Goal: Information Seeking & Learning: Learn about a topic

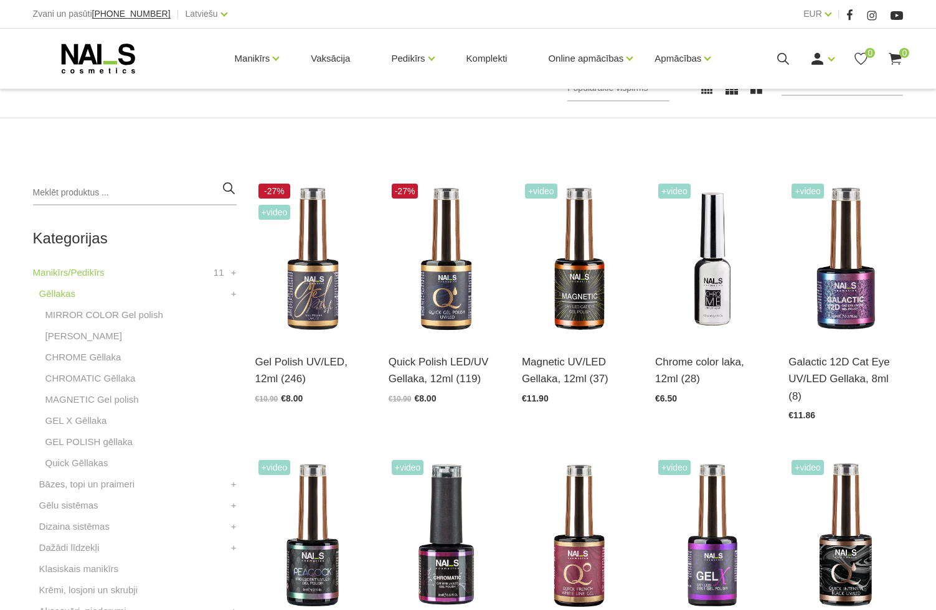
scroll to position [311, 0]
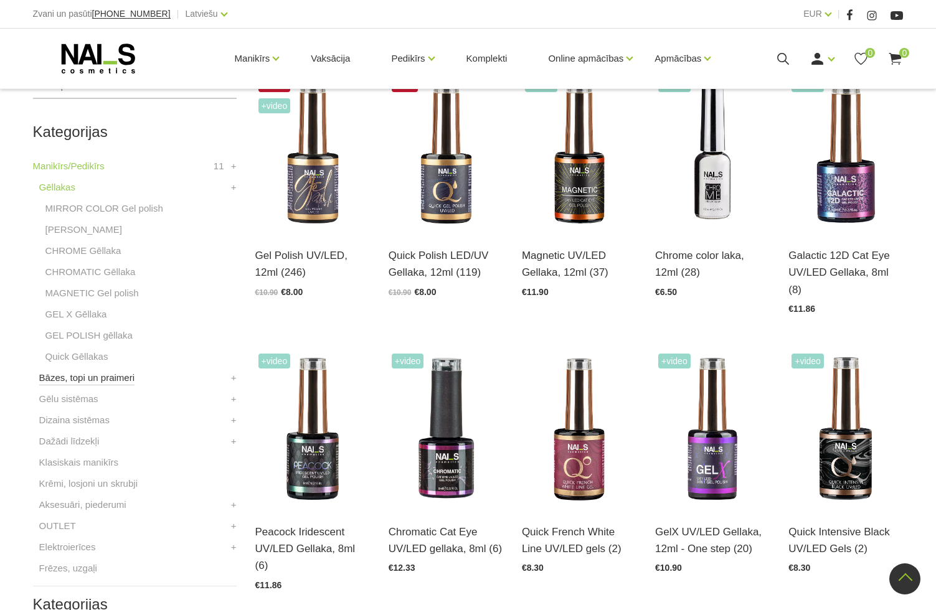
click at [87, 377] on link "Bāzes, topi un praimeri" at bounding box center [86, 377] width 95 height 15
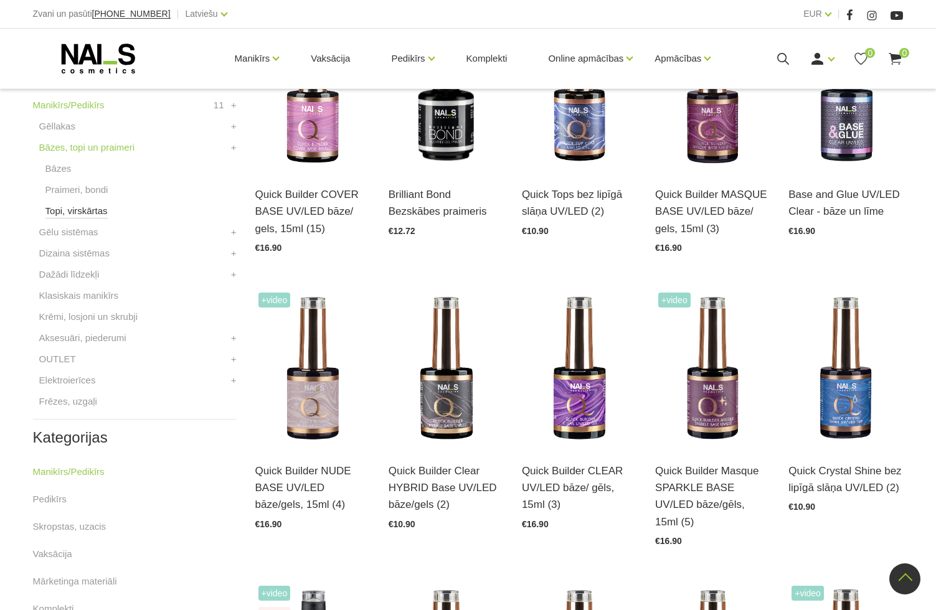
scroll to position [374, 0]
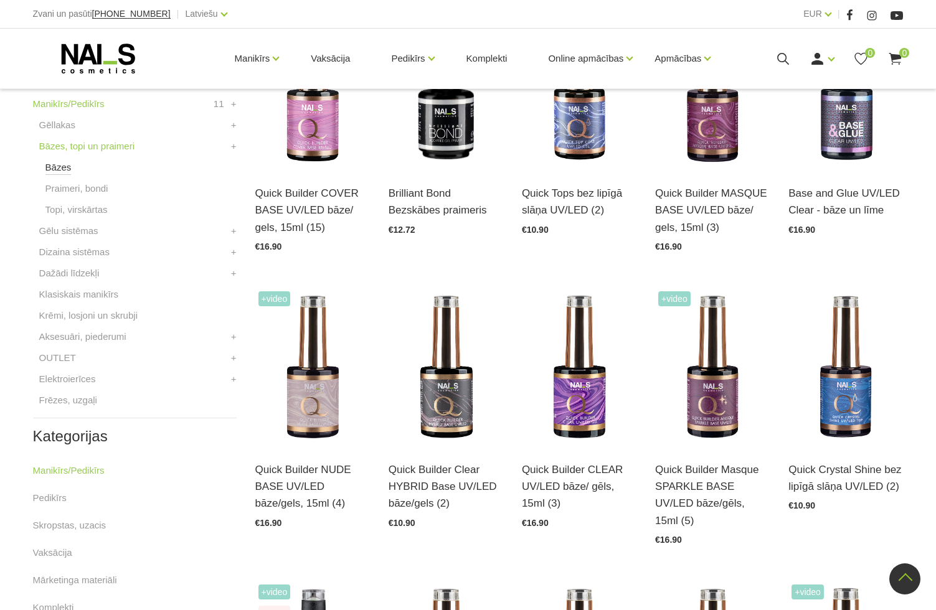
click at [60, 169] on link "Bāzes" at bounding box center [58, 167] width 26 height 15
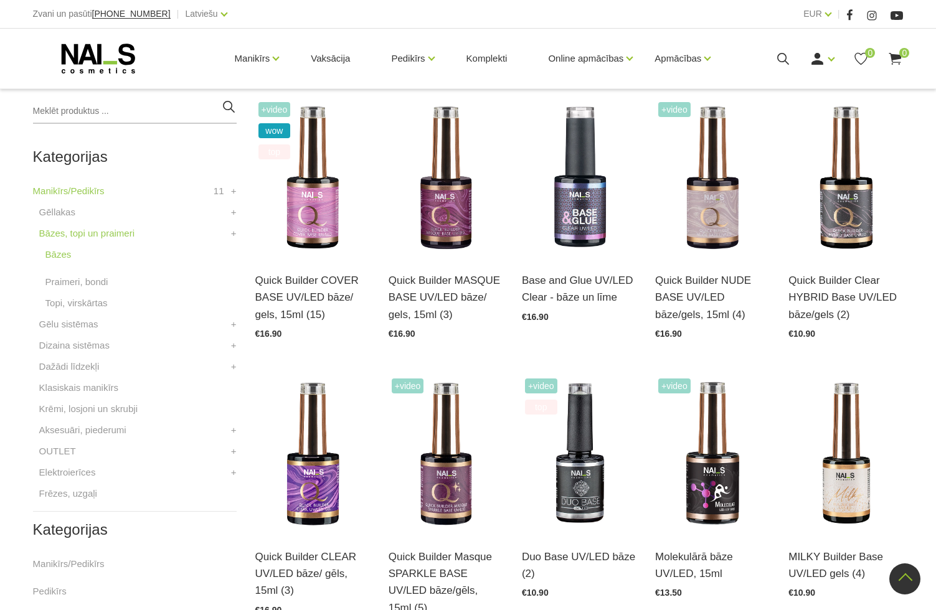
scroll to position [249, 0]
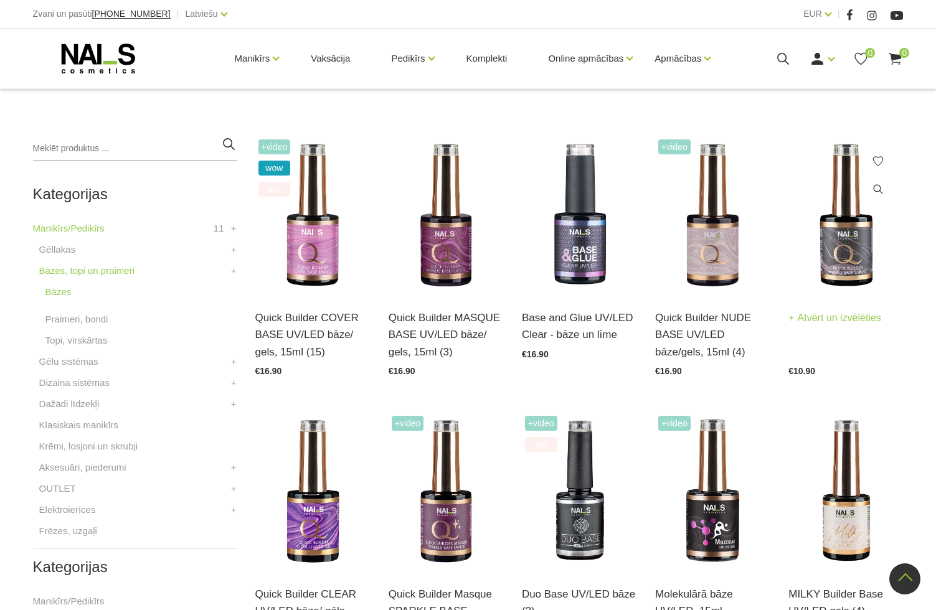
click at [832, 250] on img at bounding box center [845, 215] width 115 height 158
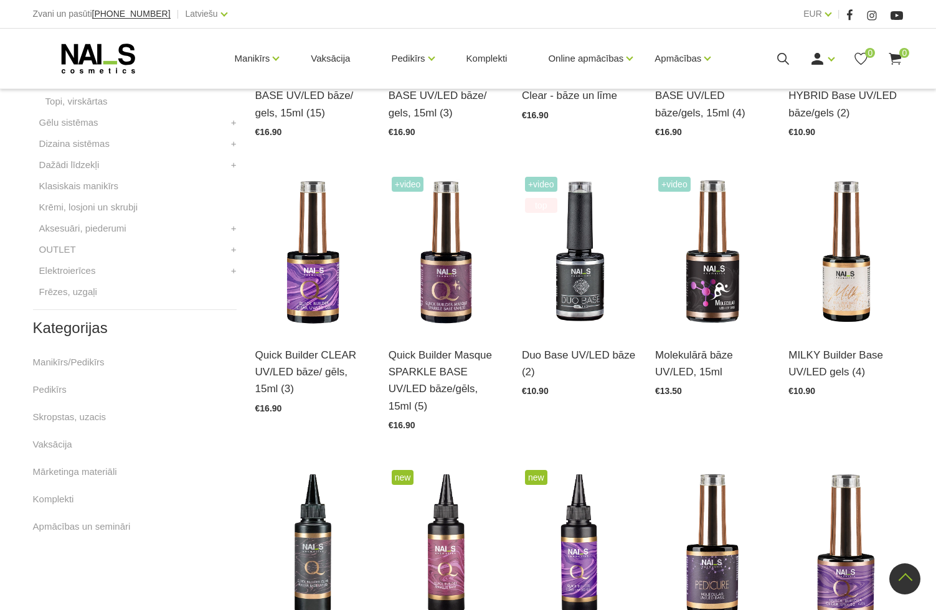
scroll to position [498, 0]
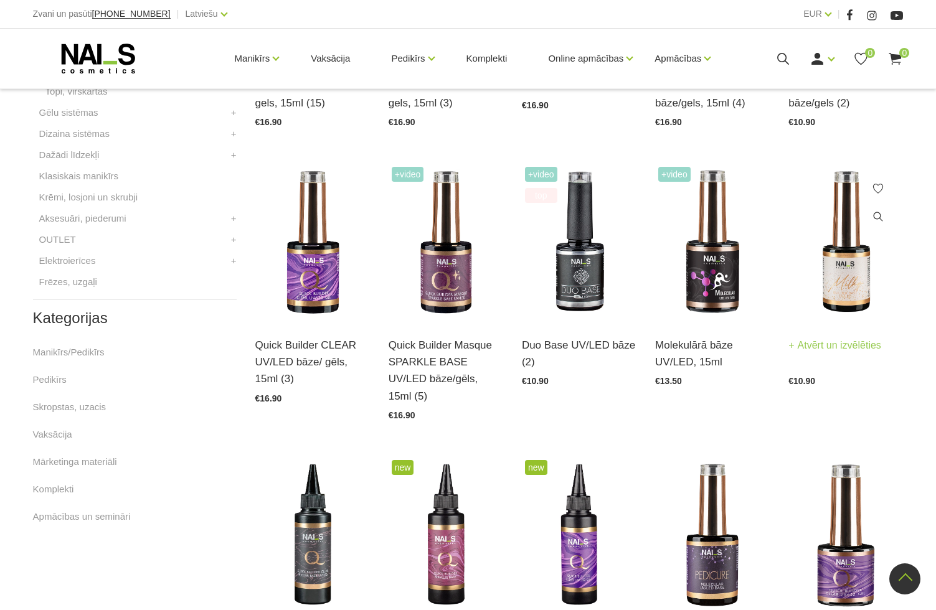
click at [829, 291] on img at bounding box center [845, 243] width 115 height 158
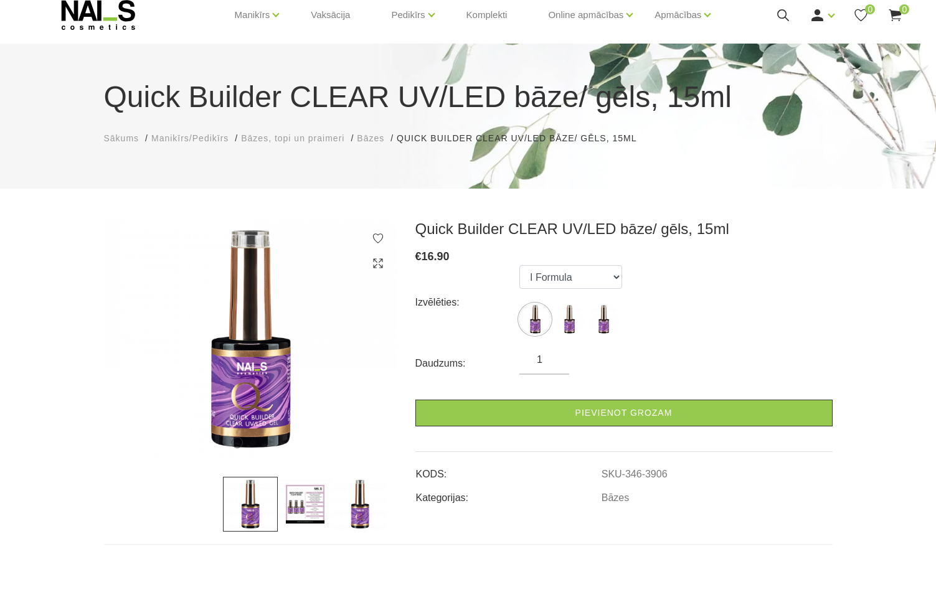
scroll to position [62, 0]
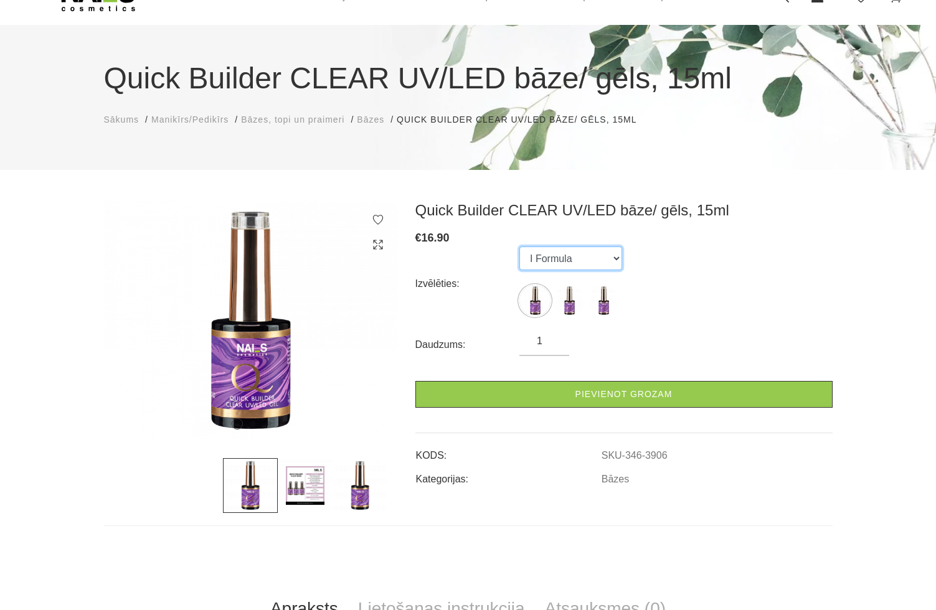
click at [575, 259] on select "I Formula II Formula Original Formula" at bounding box center [570, 259] width 103 height 24
click at [768, 278] on div "Izvēlēties: I Formula II Formula Original Formula" at bounding box center [623, 284] width 417 height 75
click at [562, 303] on img at bounding box center [569, 300] width 31 height 31
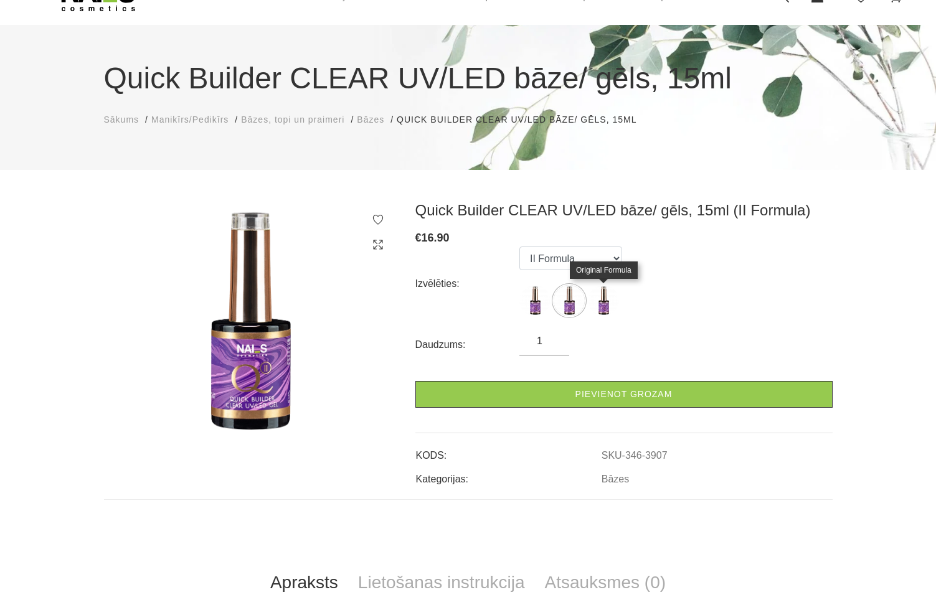
click at [601, 303] on img at bounding box center [603, 300] width 31 height 31
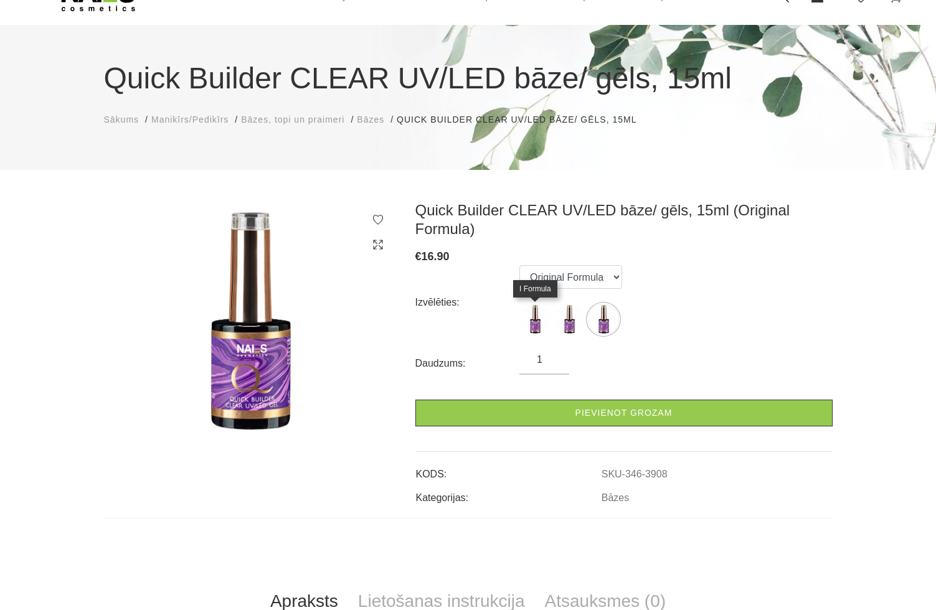
click at [546, 320] on img at bounding box center [534, 319] width 31 height 31
select select "3906"
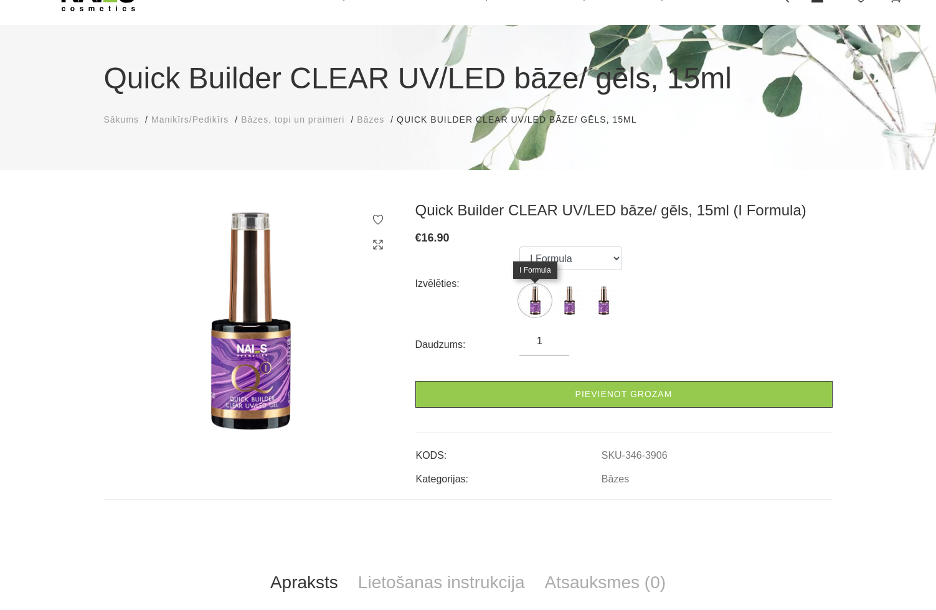
click at [537, 309] on img at bounding box center [534, 300] width 31 height 31
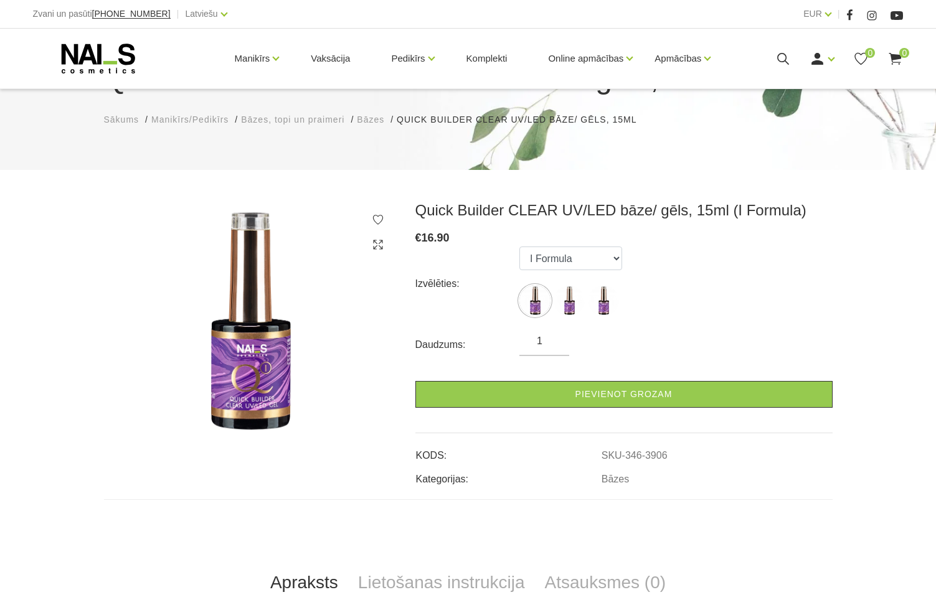
scroll to position [436, 0]
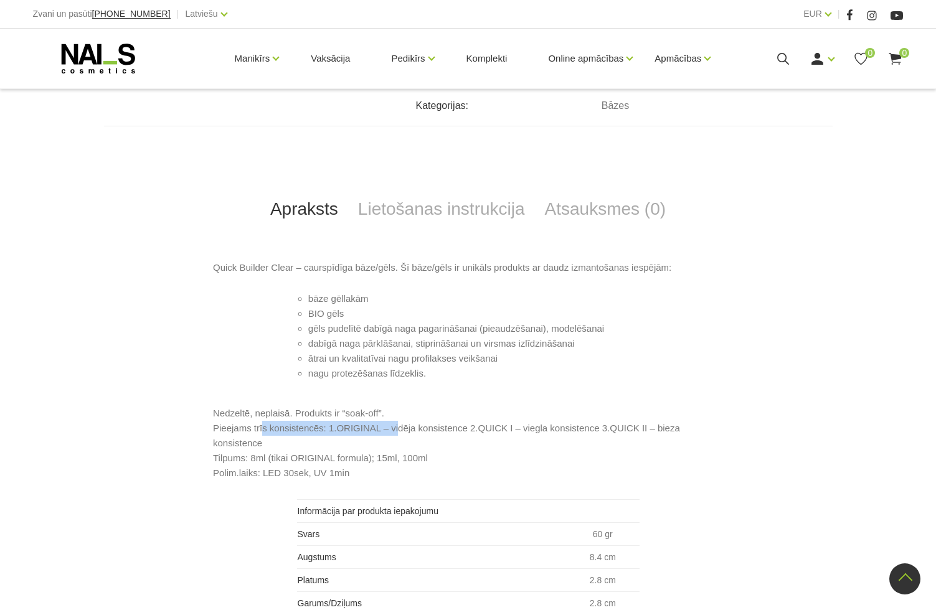
drag, startPoint x: 279, startPoint y: 447, endPoint x: 391, endPoint y: 450, distance: 112.1
click at [391, 450] on p "Nedzeltē, neplaisā. Produkts ir “soak-off”. Pieejams trīs konsistencēs: 1.ORIGI…" at bounding box center [468, 443] width 510 height 75
click at [533, 470] on p "Nedzeltē, neplaisā. Produkts ir “soak-off”. Pieejams trīs konsistencēs: 1.ORIGI…" at bounding box center [468, 443] width 510 height 75
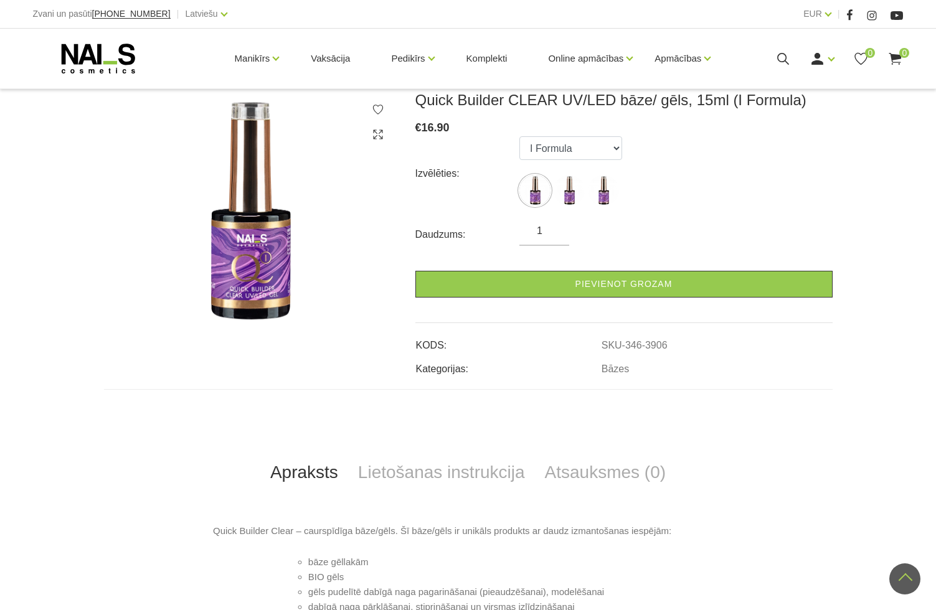
scroll to position [125, 0]
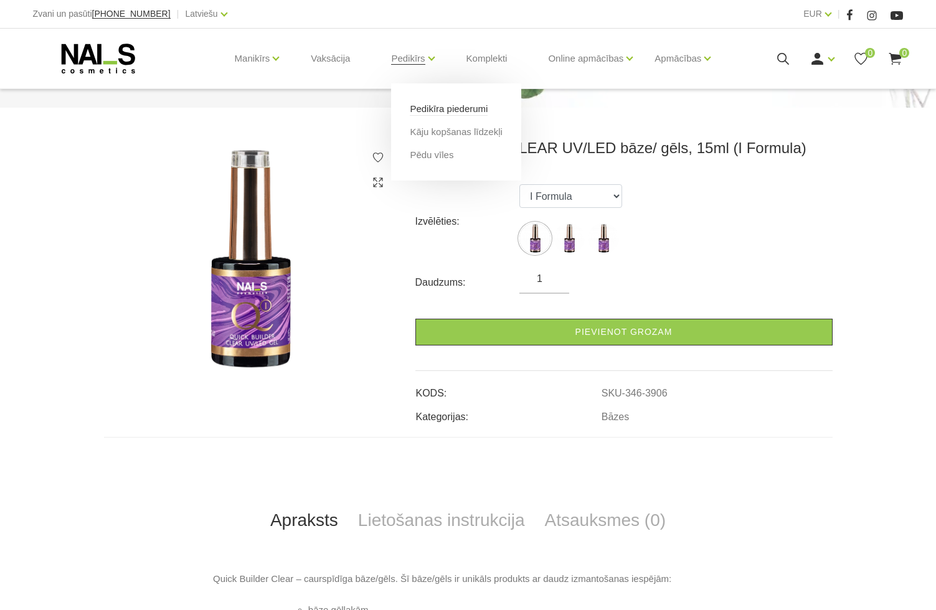
click at [464, 113] on link "Pedikīra piederumi" at bounding box center [449, 109] width 78 height 14
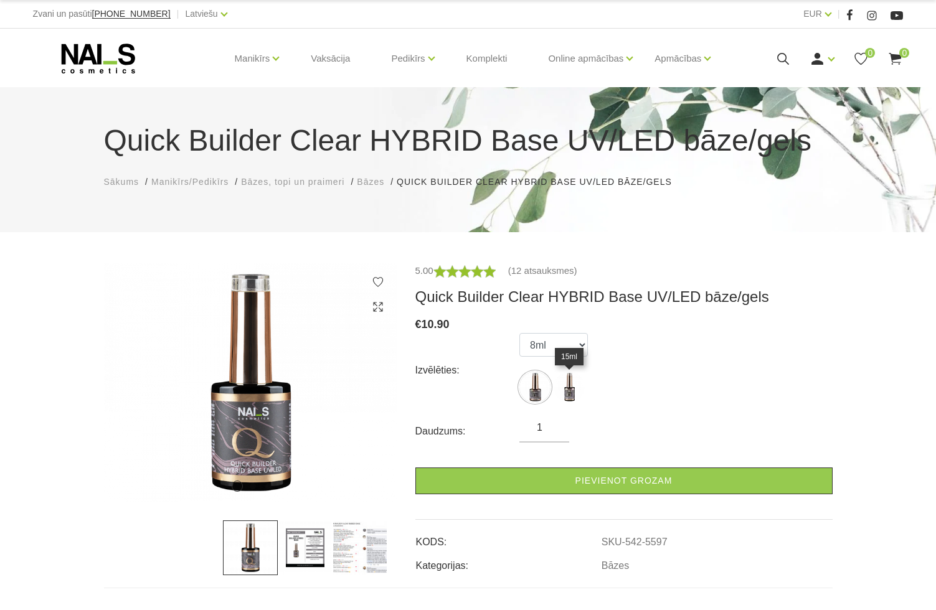
click at [573, 389] on img at bounding box center [569, 387] width 31 height 31
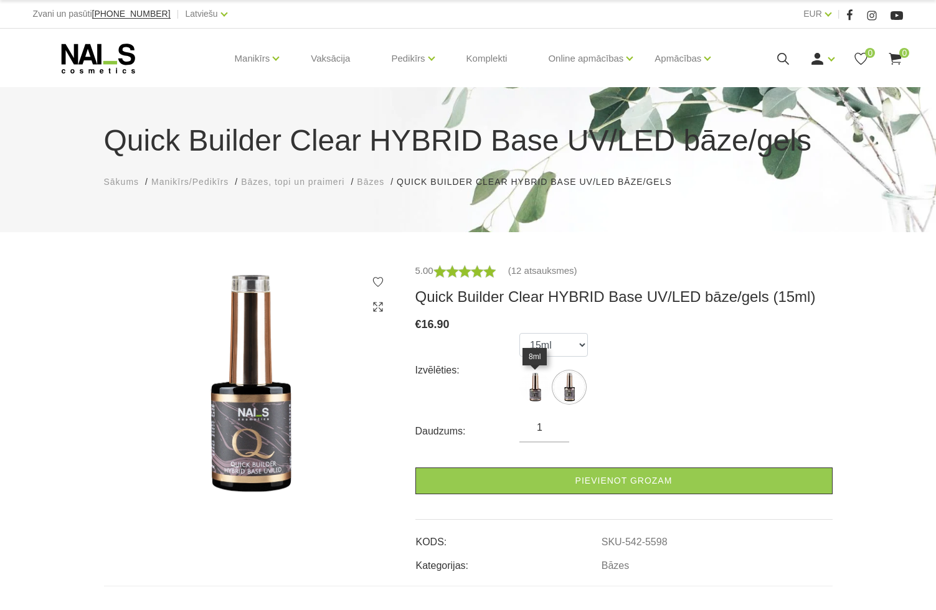
click at [539, 387] on img at bounding box center [534, 387] width 31 height 31
select select "5597"
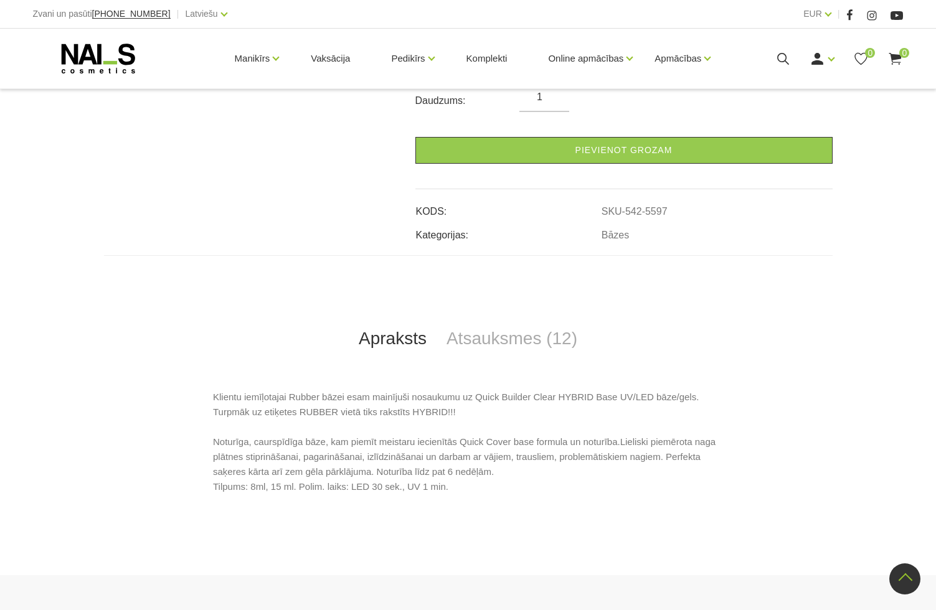
scroll to position [436, 0]
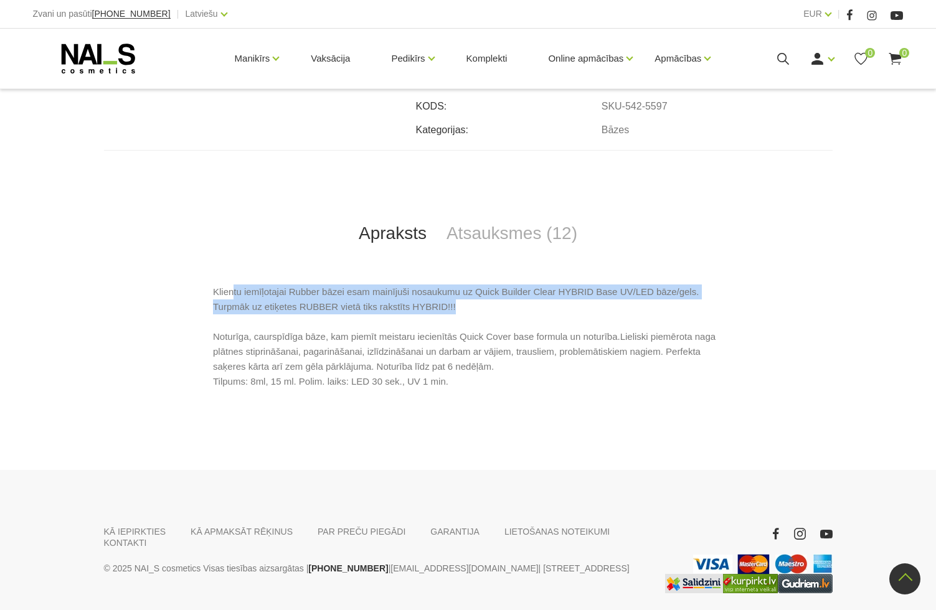
drag, startPoint x: 252, startPoint y: 291, endPoint x: 465, endPoint y: 314, distance: 214.2
click at [465, 314] on p "Klientu iemīļotajai Rubber bāzei esam mainījuši nosaukumu uz Quick Builder Clea…" at bounding box center [468, 337] width 510 height 105
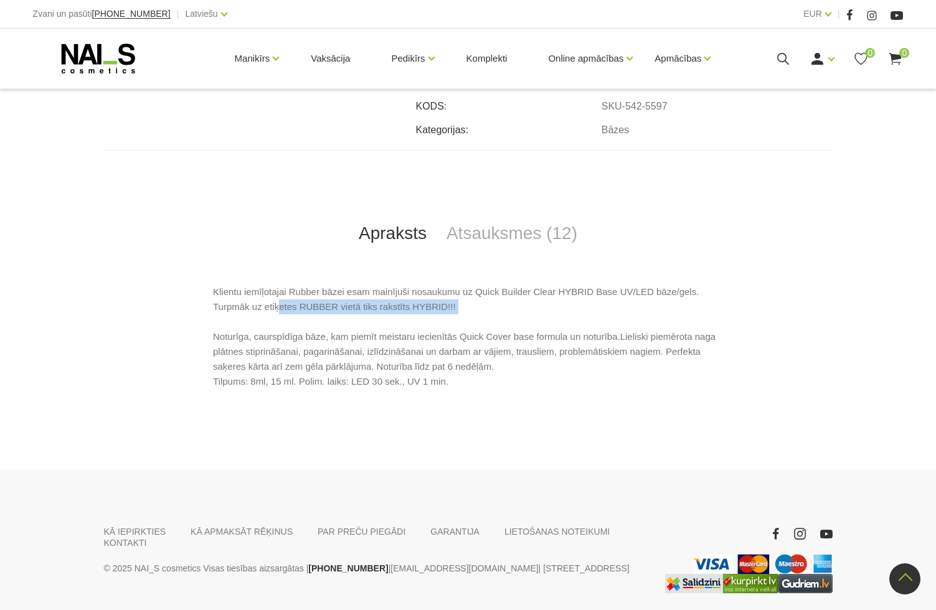
drag, startPoint x: 311, startPoint y: 312, endPoint x: 389, endPoint y: 315, distance: 77.9
click at [389, 315] on p "Klientu iemīļotajai Rubber bāzei esam mainījuši nosaukumu uz Quick Builder Clea…" at bounding box center [468, 337] width 510 height 105
click at [458, 315] on p "Klientu iemīļotajai Rubber bāzei esam mainījuši nosaukumu uz Quick Builder Clea…" at bounding box center [468, 337] width 510 height 105
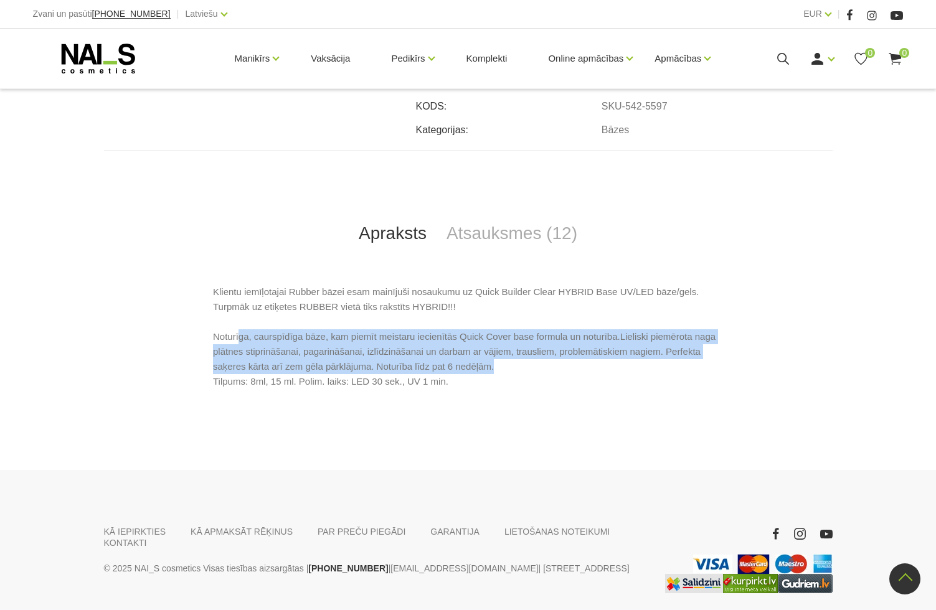
drag, startPoint x: 283, startPoint y: 336, endPoint x: 611, endPoint y: 368, distance: 329.1
click at [611, 368] on p "Klientu iemīļotajai Rubber bāzei esam mainījuši nosaukumu uz Quick Builder Clea…" at bounding box center [468, 337] width 510 height 105
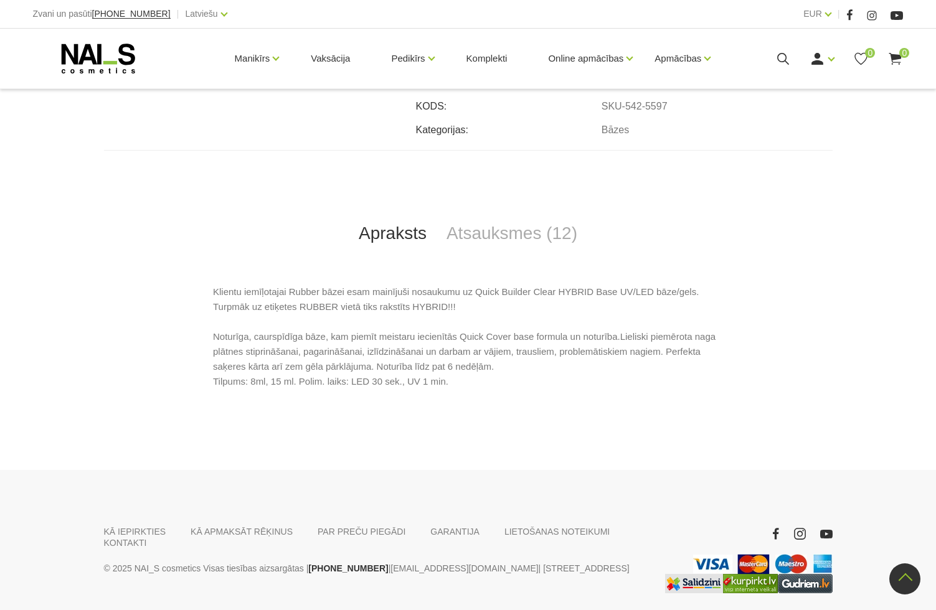
drag, startPoint x: 322, startPoint y: 369, endPoint x: 461, endPoint y: 381, distance: 139.4
click at [461, 381] on p "Klientu iemīļotajai Rubber bāzei esam mainījuši nosaukumu uz Quick Builder Clea…" at bounding box center [468, 337] width 510 height 105
click at [613, 389] on p "Klientu iemīļotajai Rubber bāzei esam mainījuši nosaukumu uz Quick Builder Clea…" at bounding box center [468, 337] width 510 height 105
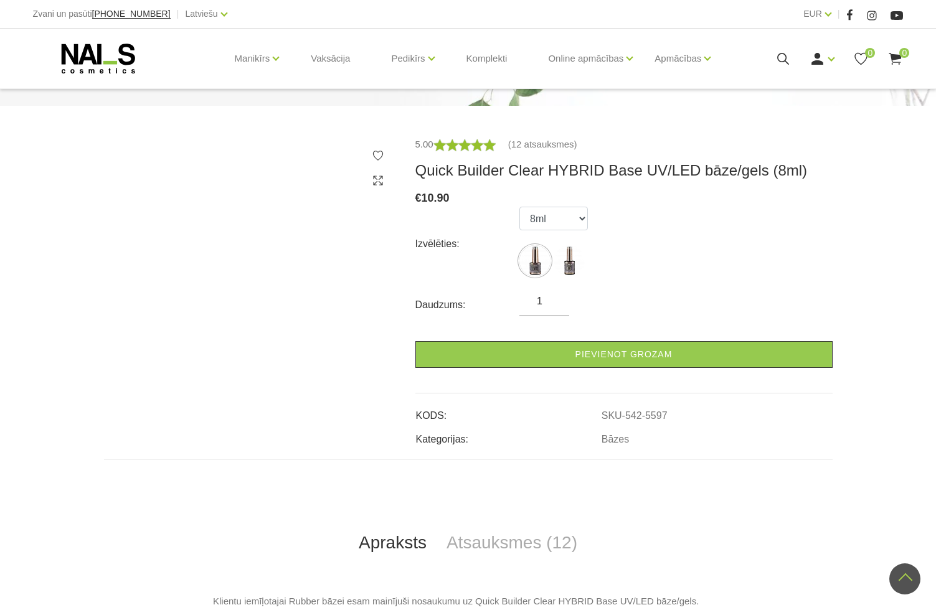
scroll to position [125, 0]
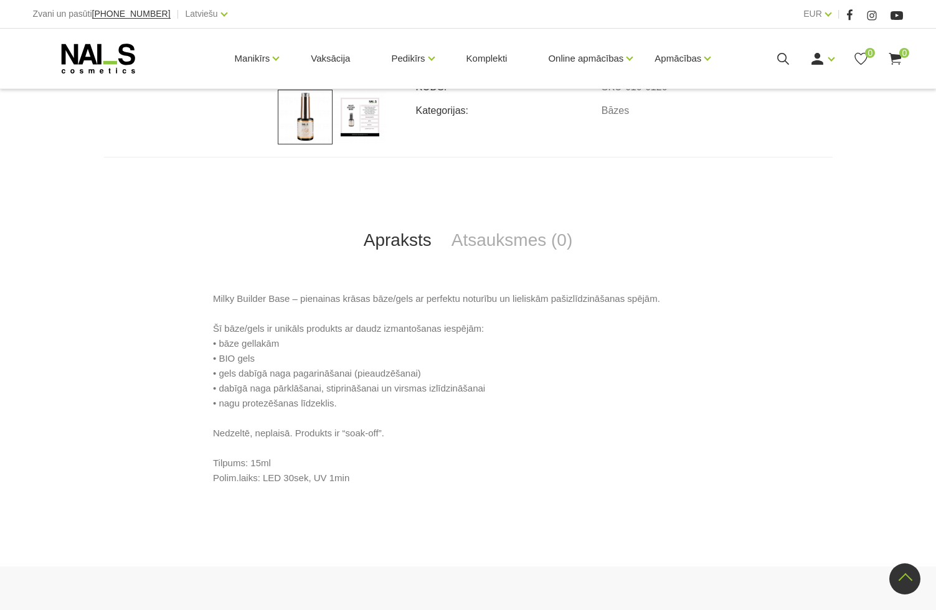
scroll to position [436, 0]
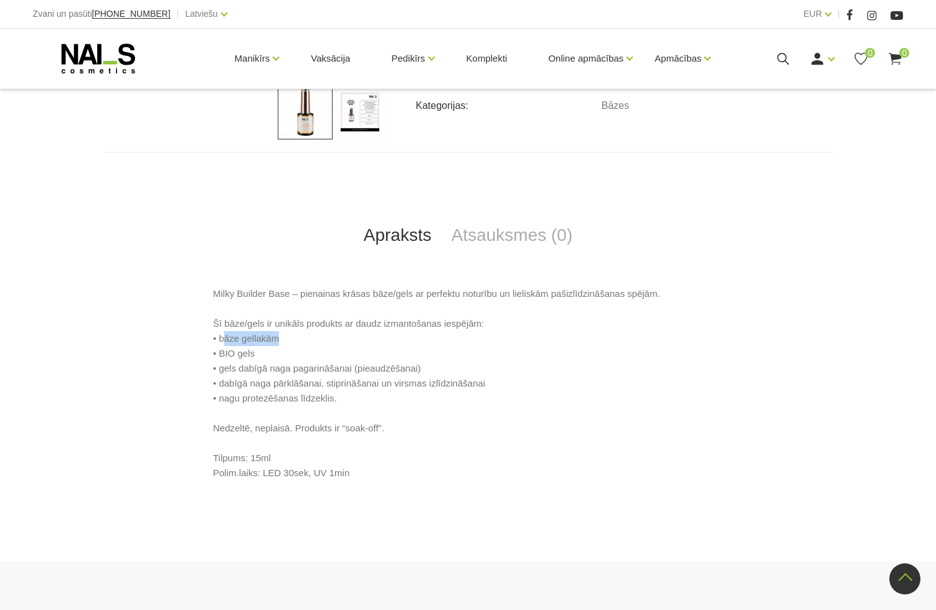
drag, startPoint x: 293, startPoint y: 344, endPoint x: 313, endPoint y: 344, distance: 19.9
click at [313, 344] on p "Milky Builder Base – pienainas krāsas bāze/gels ar perfektu noturību un lielisk…" at bounding box center [468, 383] width 510 height 194
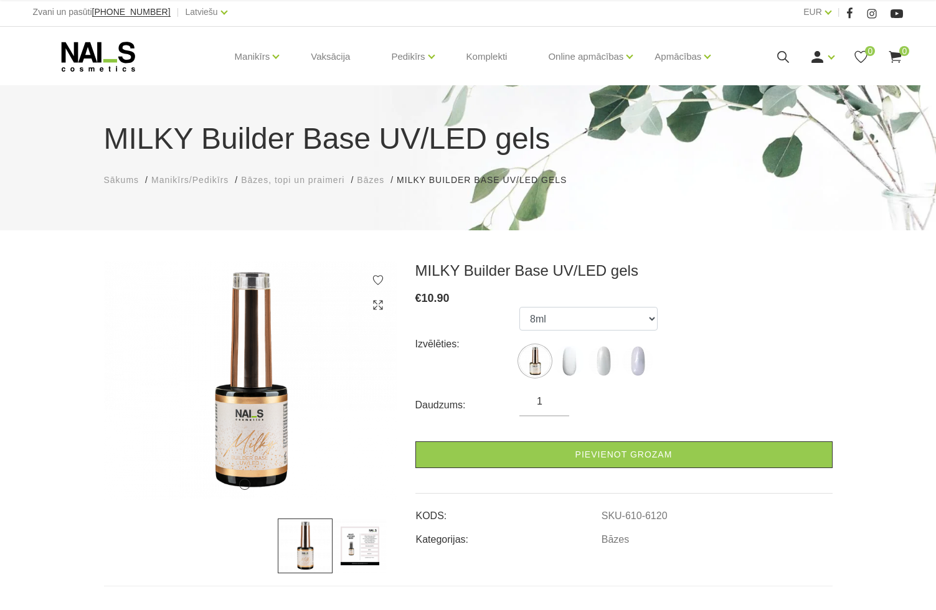
scroll to position [0, 0]
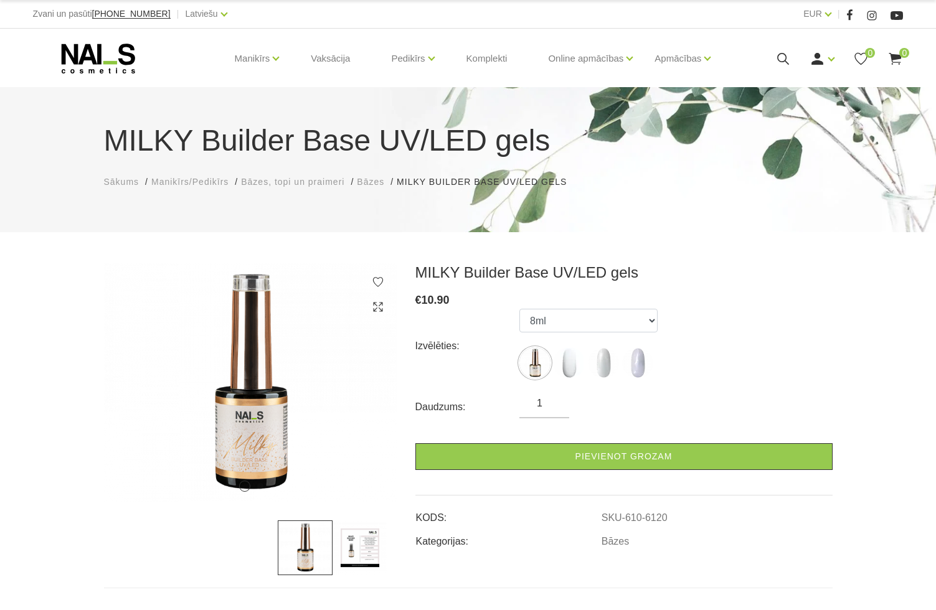
click at [338, 548] on img at bounding box center [360, 548] width 55 height 55
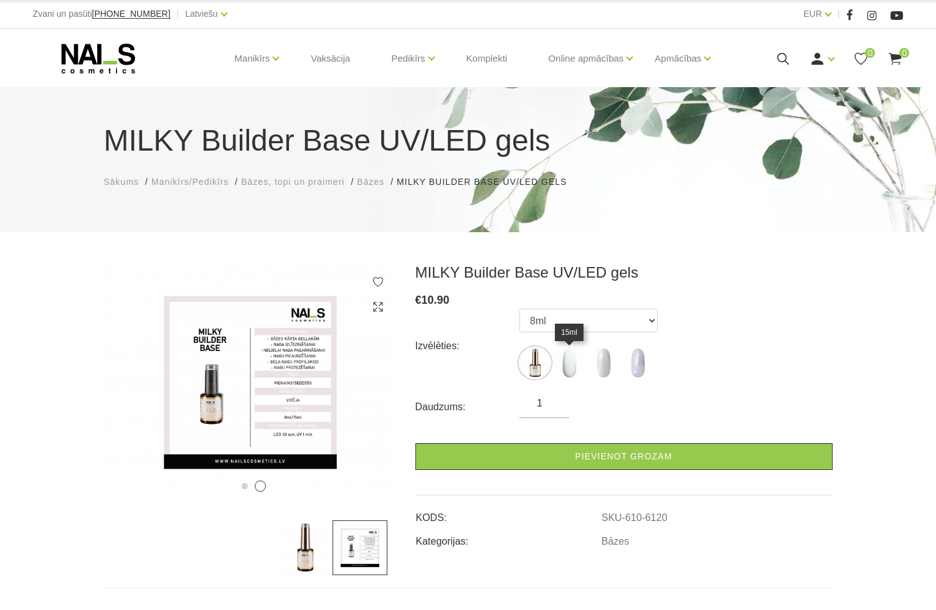
click at [569, 370] on img at bounding box center [569, 362] width 31 height 31
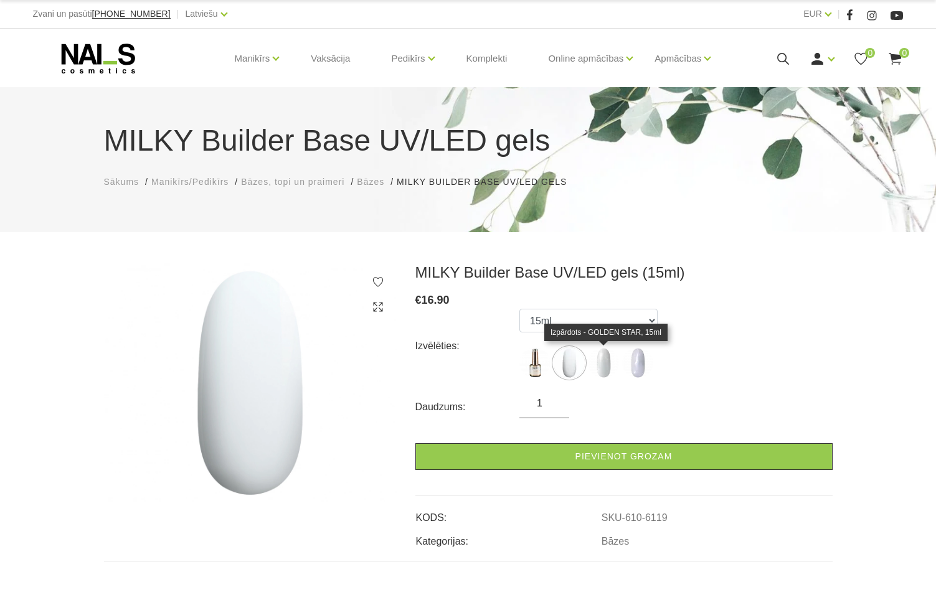
click at [603, 372] on img at bounding box center [603, 362] width 31 height 31
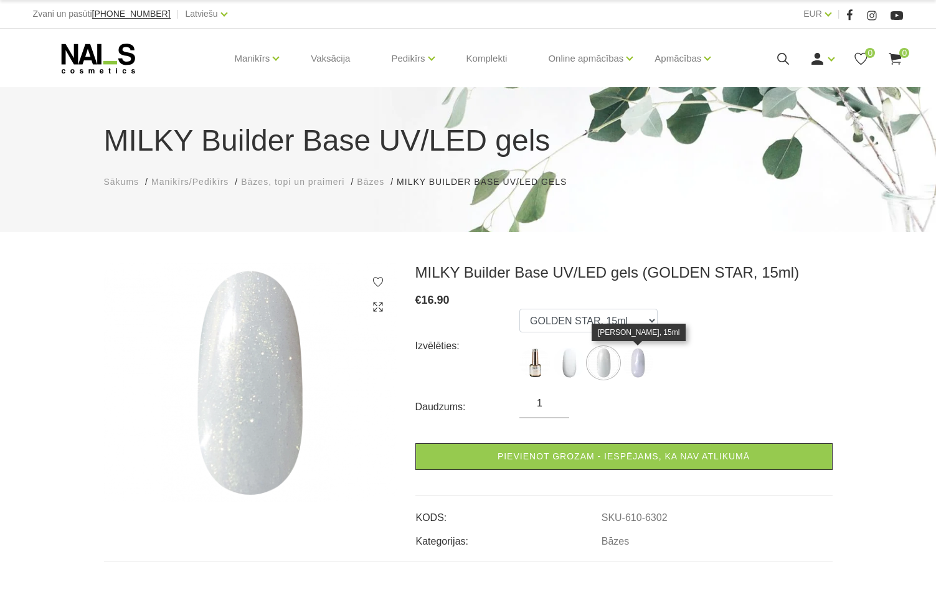
click at [641, 371] on img at bounding box center [637, 362] width 31 height 31
select select "6303"
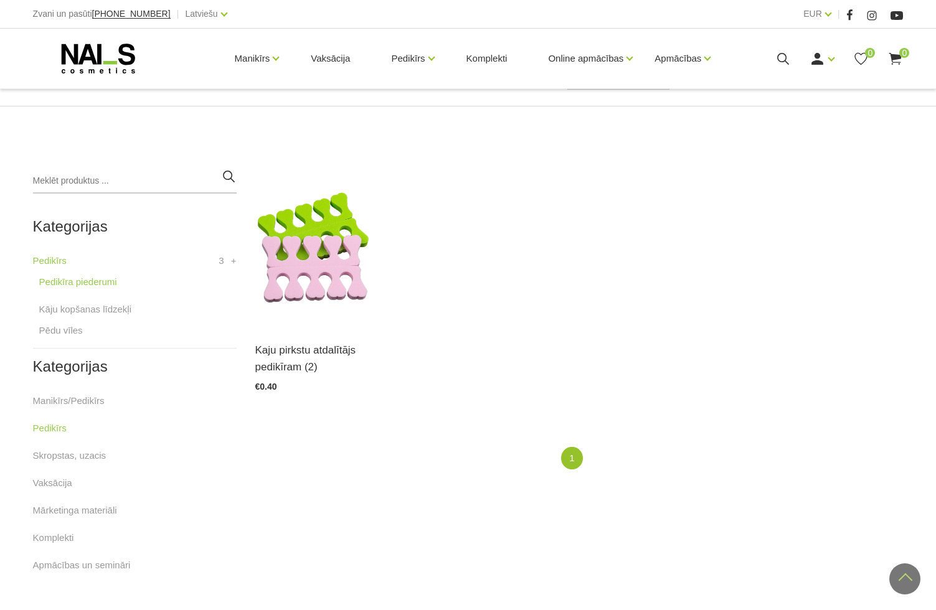
scroll to position [187, 0]
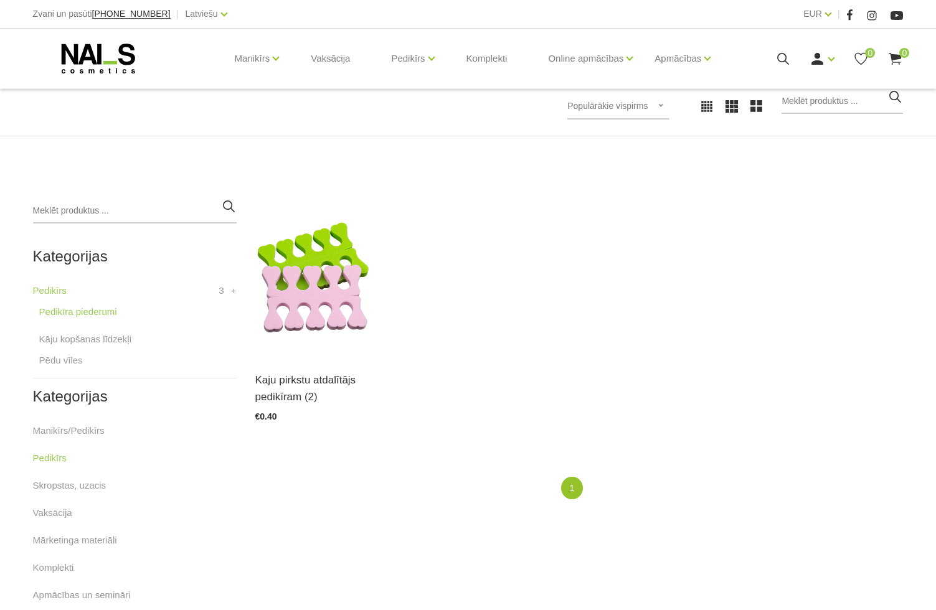
click at [121, 52] on use at bounding box center [97, 59] width 73 height 30
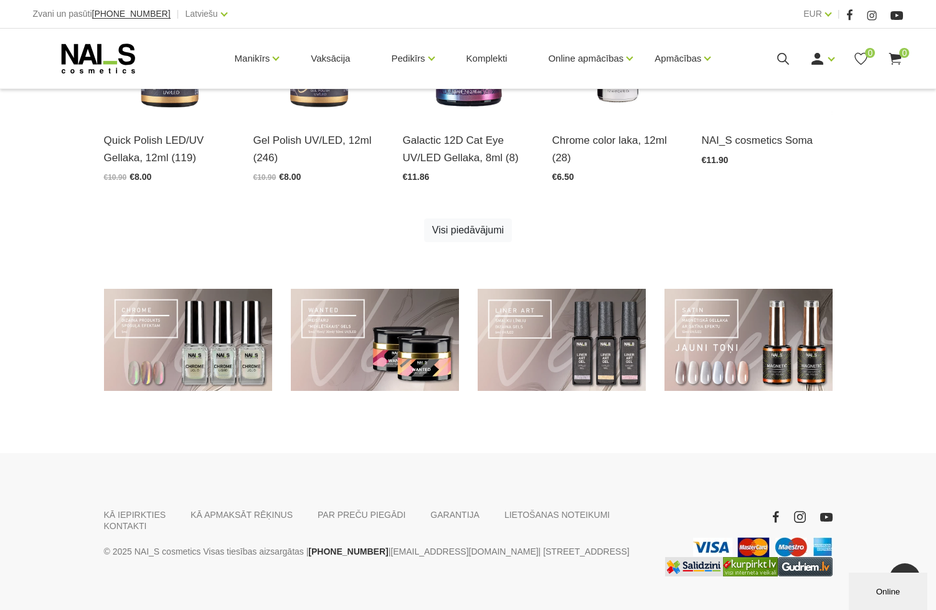
scroll to position [813, 0]
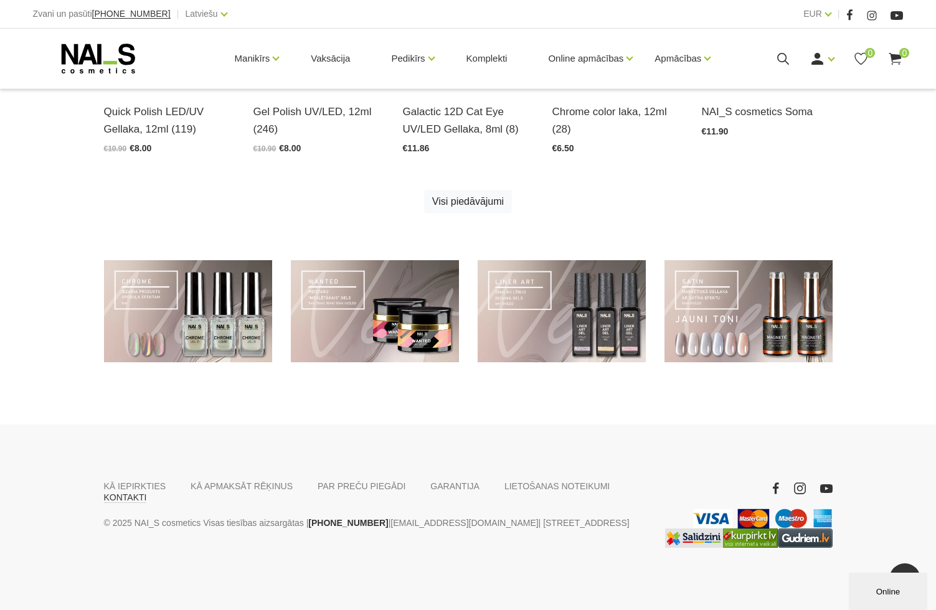
click at [147, 492] on link "KONTAKTI" at bounding box center [125, 497] width 43 height 11
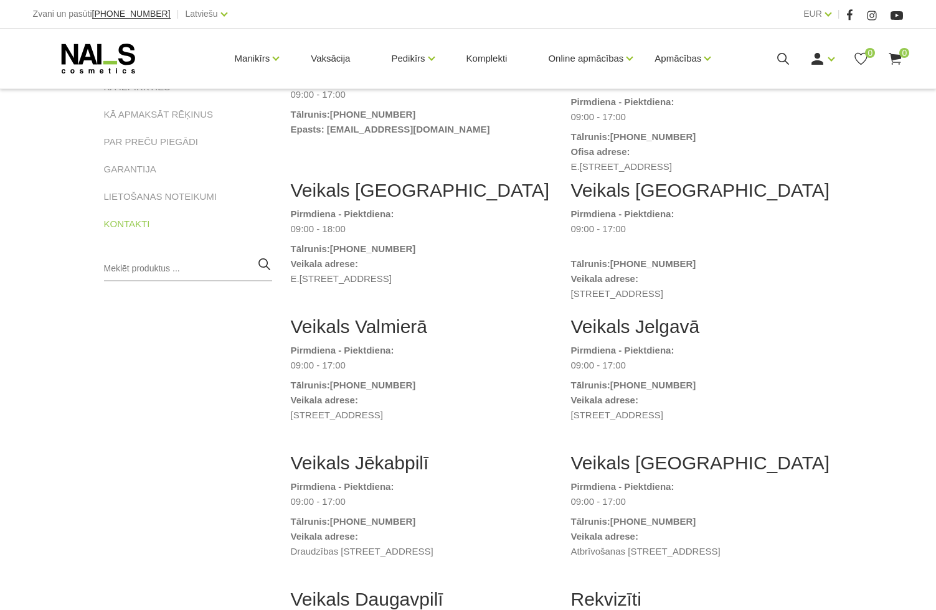
scroll to position [249, 0]
